Goal: Check status: Check status

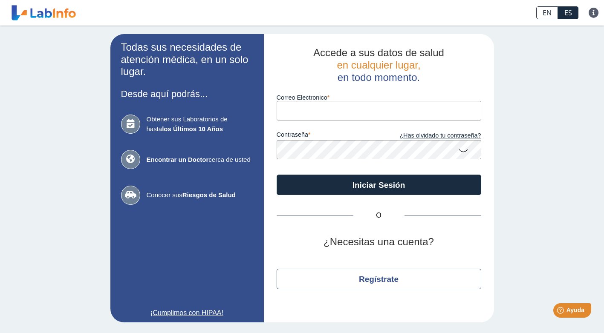
type input "[PERSON_NAME][EMAIL_ADDRESS][PERSON_NAME][DOMAIN_NAME]"
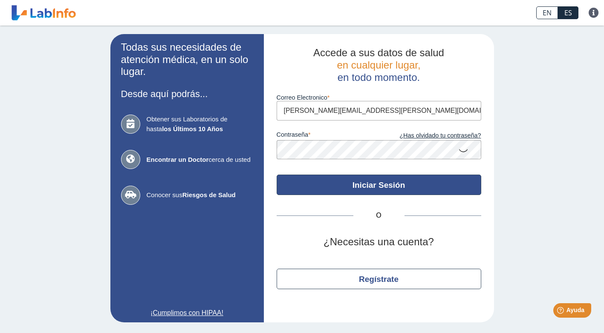
click at [400, 194] on button "Iniciar Sesión" at bounding box center [379, 185] width 205 height 20
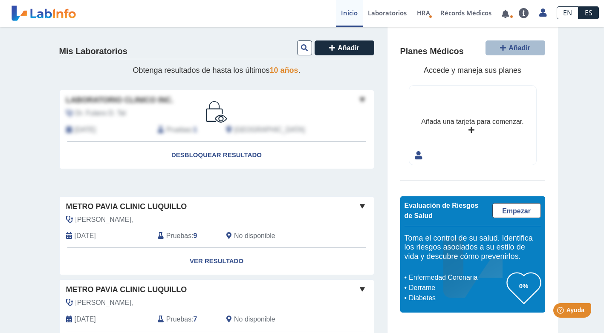
scroll to position [85, 0]
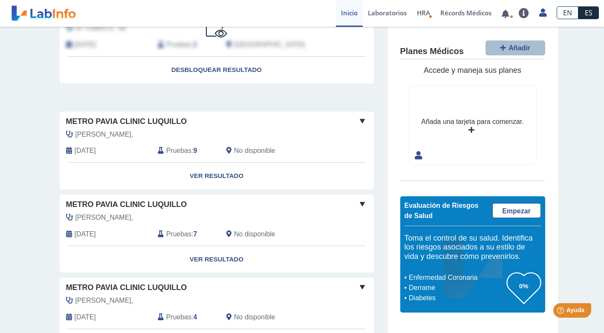
click at [116, 202] on span "Metro Pavia Clinic Luquillo" at bounding box center [126, 205] width 121 height 12
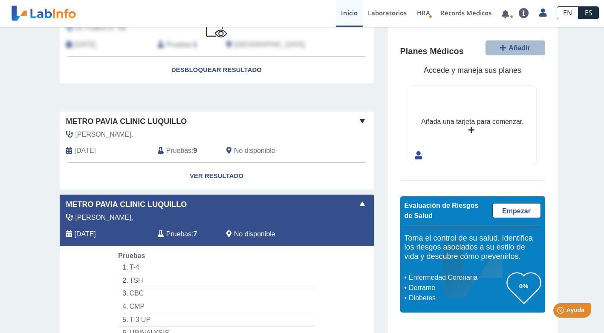
scroll to position [171, 0]
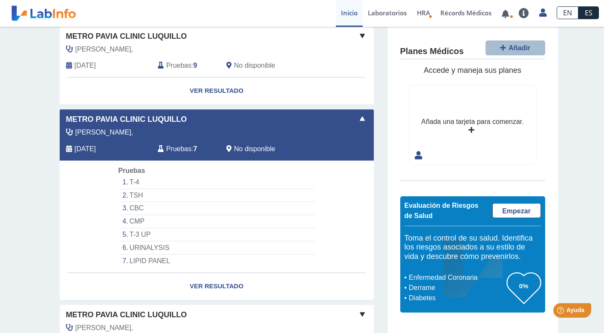
click at [359, 117] on span at bounding box center [362, 119] width 10 height 10
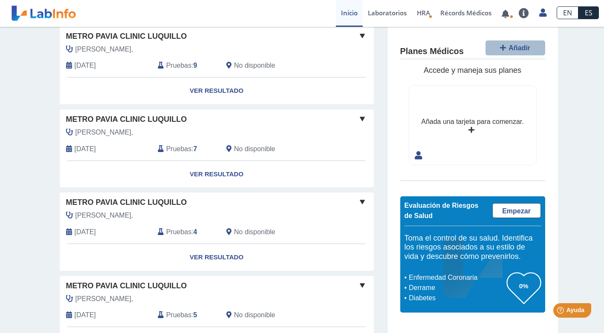
click at [107, 119] on span "Metro Pavia Clinic Luquillo" at bounding box center [126, 120] width 121 height 12
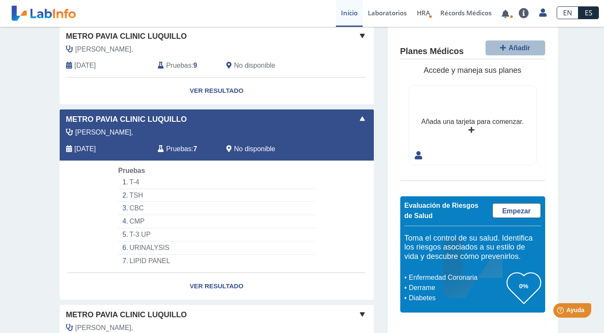
click at [107, 119] on span "Metro Pavia Clinic Luquillo" at bounding box center [126, 120] width 121 height 12
click at [136, 180] on li "T-4" at bounding box center [216, 182] width 197 height 13
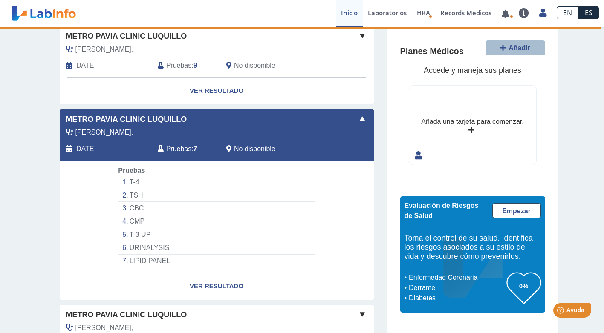
click at [140, 194] on li "TSH" at bounding box center [216, 195] width 197 height 13
drag, startPoint x: 140, startPoint y: 194, endPoint x: 132, endPoint y: 193, distance: 8.6
click at [132, 193] on li "TSH" at bounding box center [216, 195] width 197 height 13
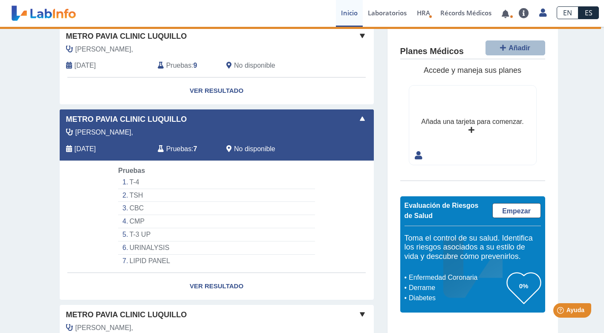
click at [137, 182] on li "T-4" at bounding box center [216, 182] width 197 height 13
click at [137, 180] on li "T-4" at bounding box center [216, 182] width 197 height 13
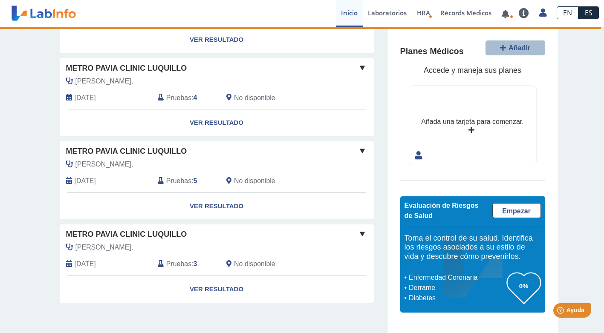
scroll to position [204, 0]
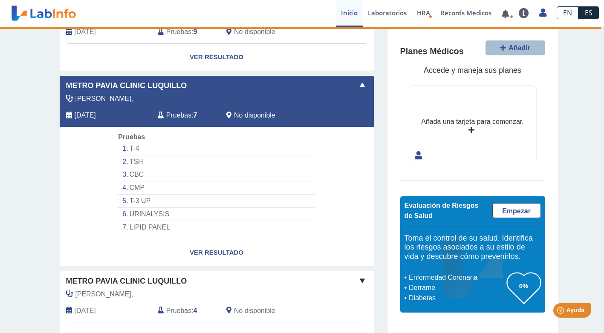
click at [141, 225] on li "LIPID PANEL" at bounding box center [216, 227] width 197 height 13
click at [139, 225] on li "LIPID PANEL" at bounding box center [216, 227] width 197 height 13
click at [136, 225] on li "LIPID PANEL" at bounding box center [216, 227] width 197 height 13
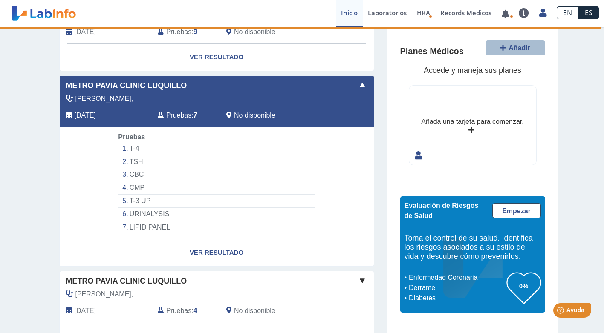
click at [136, 225] on li "LIPID PANEL" at bounding box center [216, 227] width 197 height 13
copy li "LIPID"
click at [133, 225] on li "LIPID PANEL" at bounding box center [216, 227] width 197 height 13
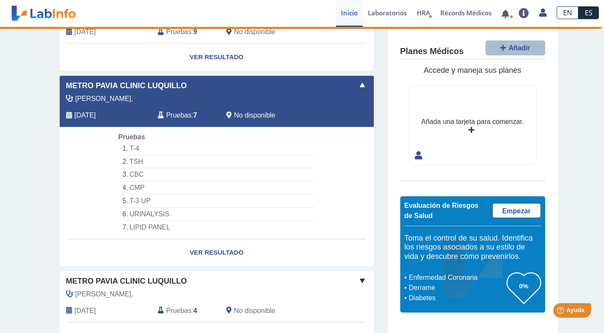
click at [134, 223] on li "LIPID PANEL" at bounding box center [216, 227] width 197 height 13
drag, startPoint x: 134, startPoint y: 223, endPoint x: 249, endPoint y: 190, distance: 119.4
click at [249, 190] on li "CMP" at bounding box center [216, 188] width 197 height 13
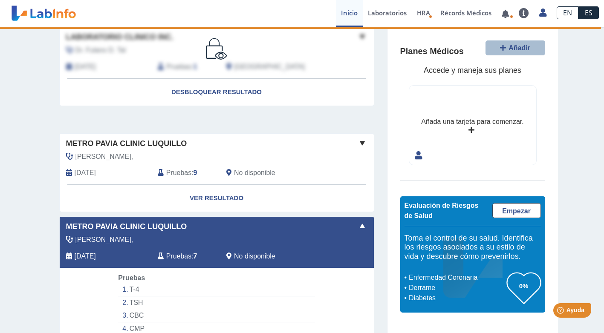
scroll to position [128, 0]
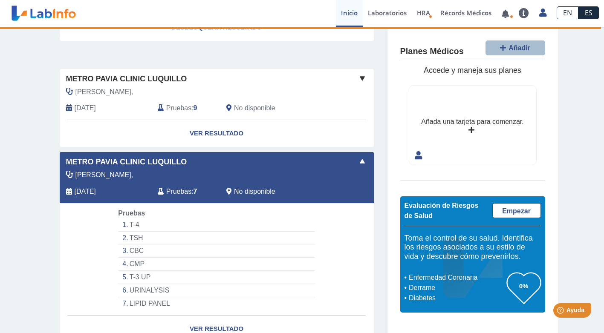
click at [127, 222] on li "T-4" at bounding box center [216, 225] width 197 height 13
click at [134, 249] on li "CBC" at bounding box center [216, 251] width 197 height 13
click at [134, 248] on li "CBC" at bounding box center [216, 251] width 197 height 13
drag, startPoint x: 134, startPoint y: 248, endPoint x: 134, endPoint y: 244, distance: 4.3
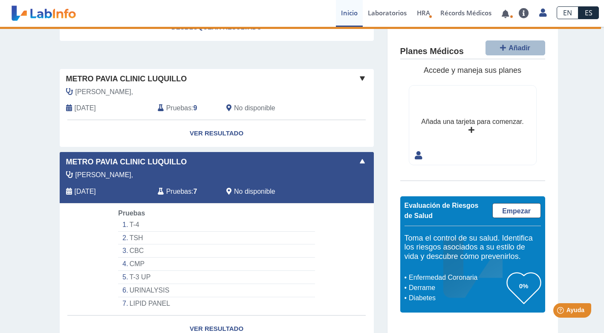
click at [134, 244] on li "TSH" at bounding box center [216, 238] width 197 height 13
